Goal: Information Seeking & Learning: Check status

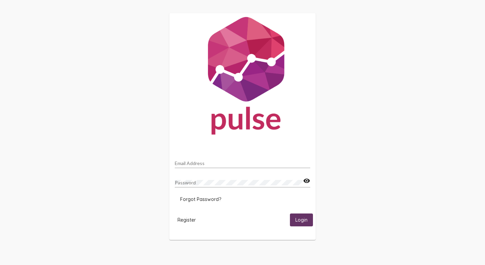
click at [223, 165] on input "Email Address" at bounding box center [242, 162] width 135 height 5
type input "[PERSON_NAME][EMAIL_ADDRESS][PERSON_NAME][DOMAIN_NAME]"
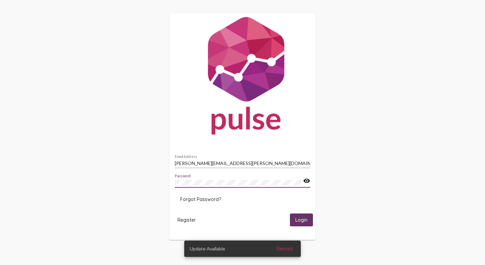
click at [290, 213] on button "Login" at bounding box center [301, 219] width 23 height 13
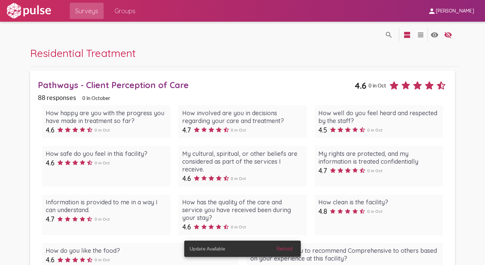
click at [94, 10] on span "Surveys" at bounding box center [86, 11] width 23 height 12
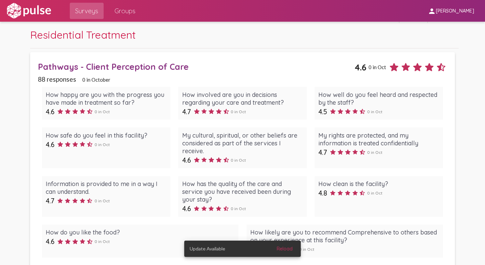
scroll to position [34, 0]
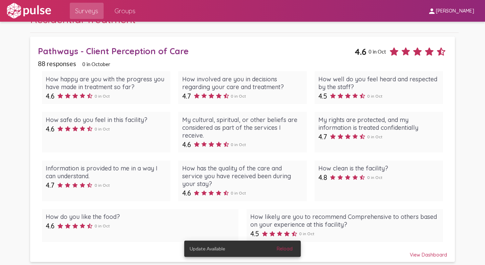
click at [357, 54] on span "4.6" at bounding box center [360, 51] width 12 height 10
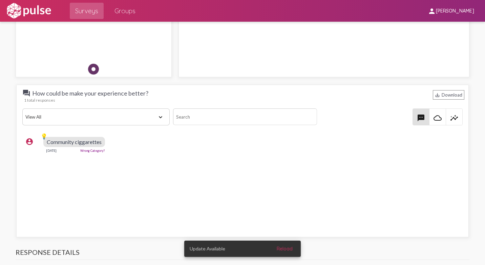
scroll to position [845, 0]
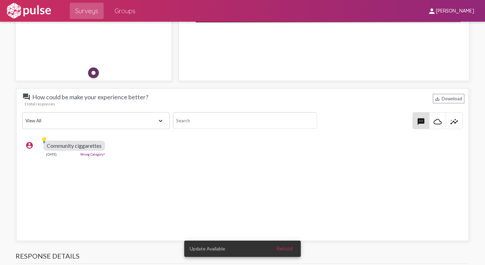
click at [88, 119] on select "View All Positive Neutral Negative Happy Meh Suggestions Angry Disgust Sadness …" at bounding box center [96, 120] width 148 height 17
click at [87, 117] on select "View All Positive Neutral Negative Happy Meh Suggestions Angry Disgust Sadness …" at bounding box center [96, 120] width 148 height 17
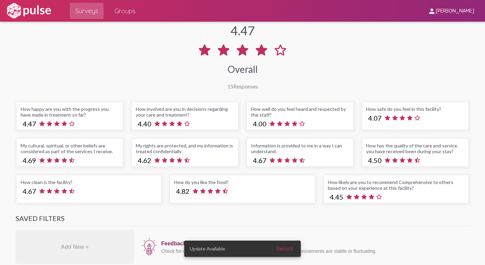
scroll to position [0, 0]
